Goal: Information Seeking & Learning: Learn about a topic

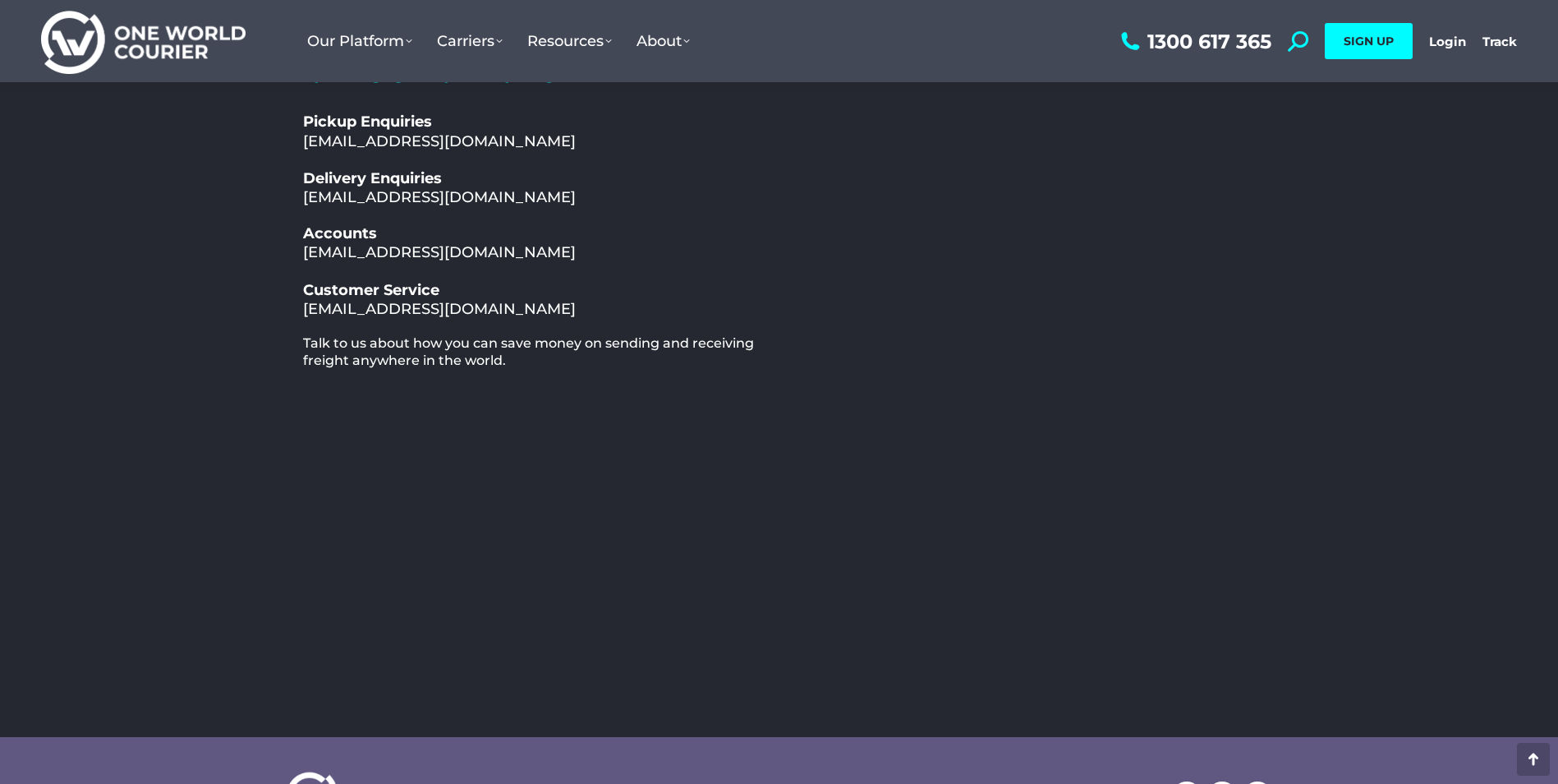
scroll to position [164, 0]
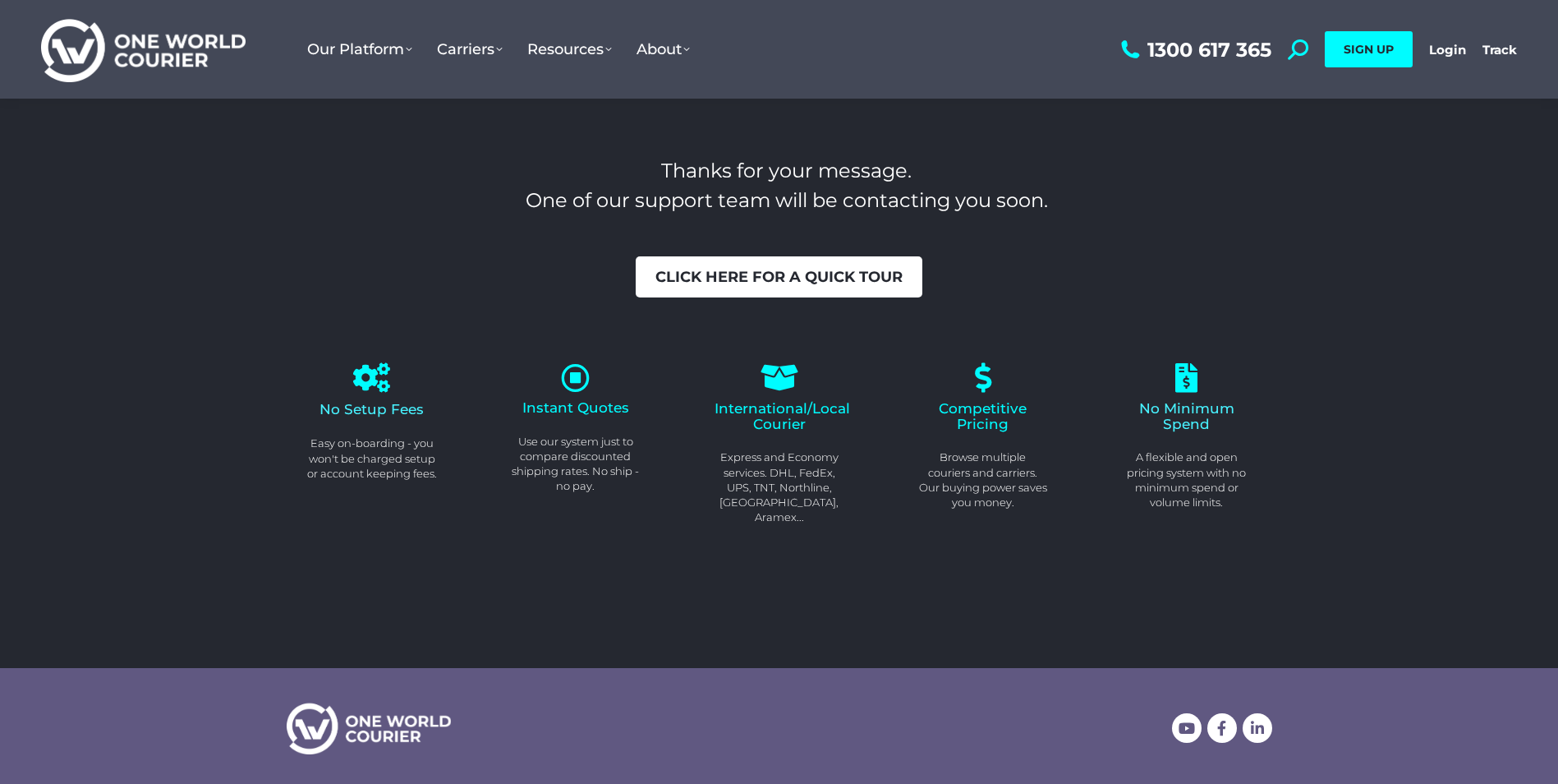
click at [763, 281] on span "Click here for a quick tour" at bounding box center [779, 277] width 247 height 15
